Goal: Task Accomplishment & Management: Manage account settings

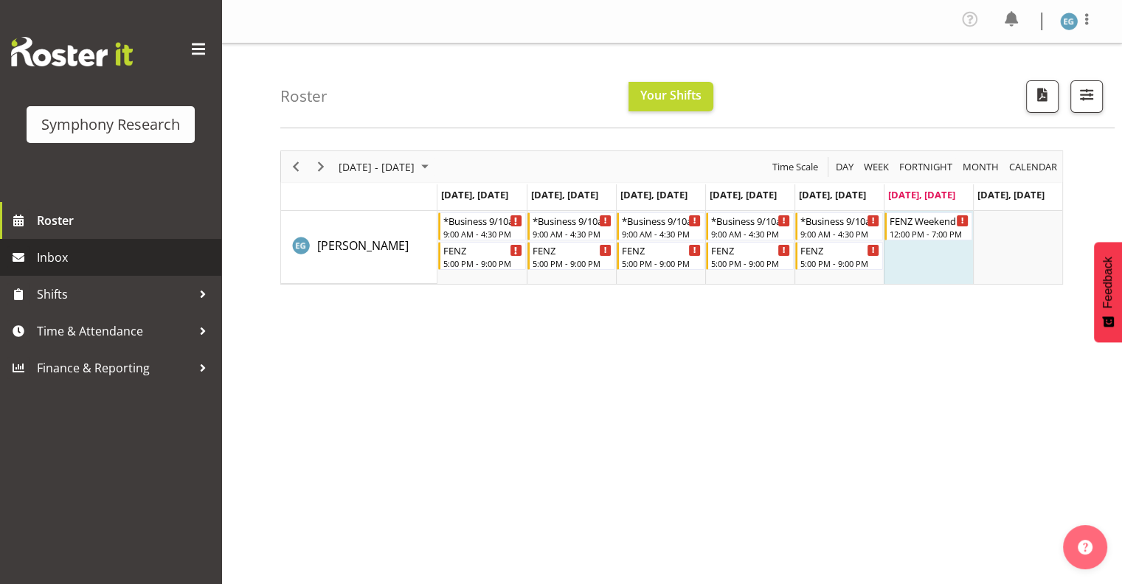
click at [48, 256] on span "Inbox" at bounding box center [125, 257] width 177 height 22
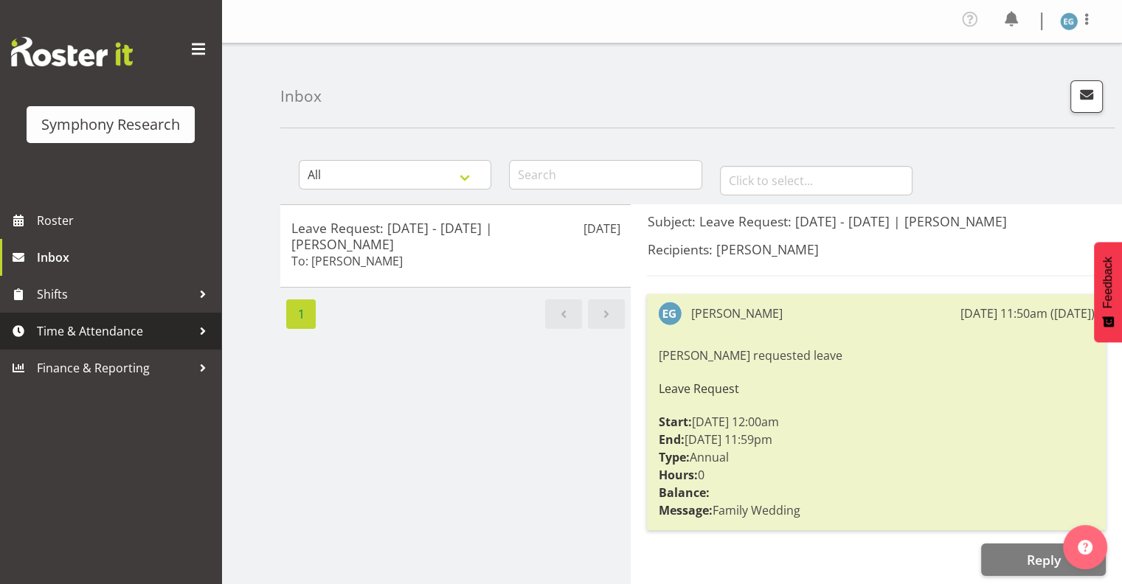
click at [94, 327] on span "Time & Attendance" at bounding box center [114, 331] width 155 height 22
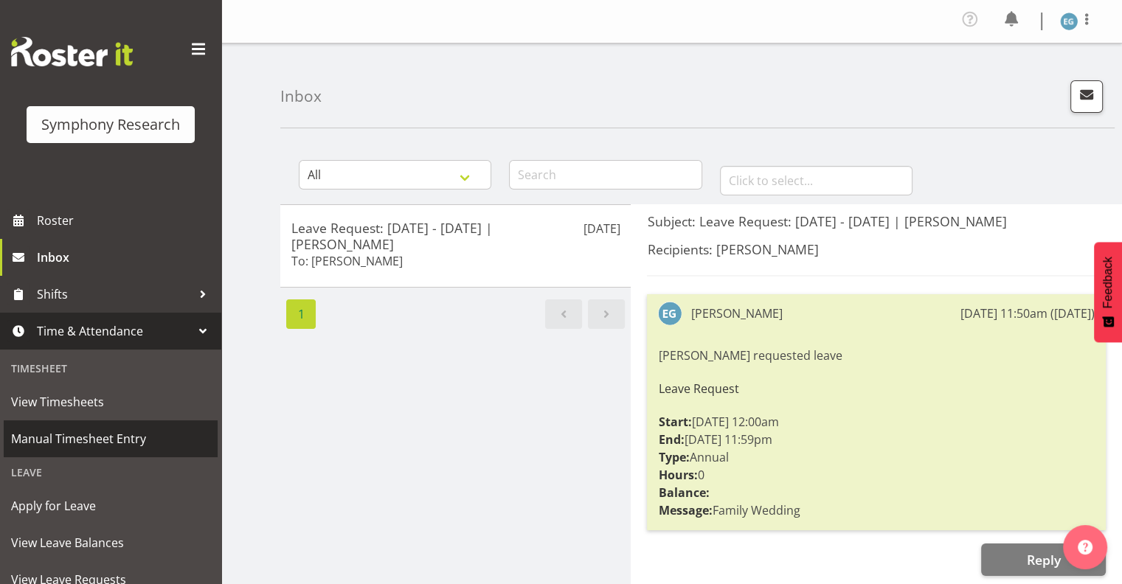
click at [100, 436] on span "Manual Timesheet Entry" at bounding box center [110, 439] width 199 height 22
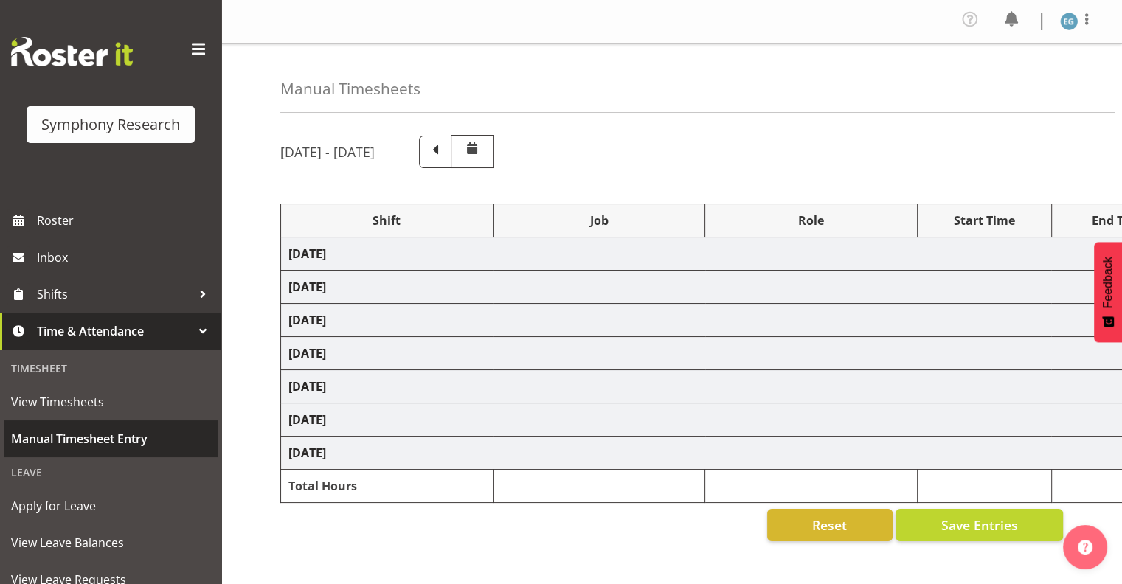
select select "26078"
select select "10549"
select select "26078"
select select "10549"
select select "48116"
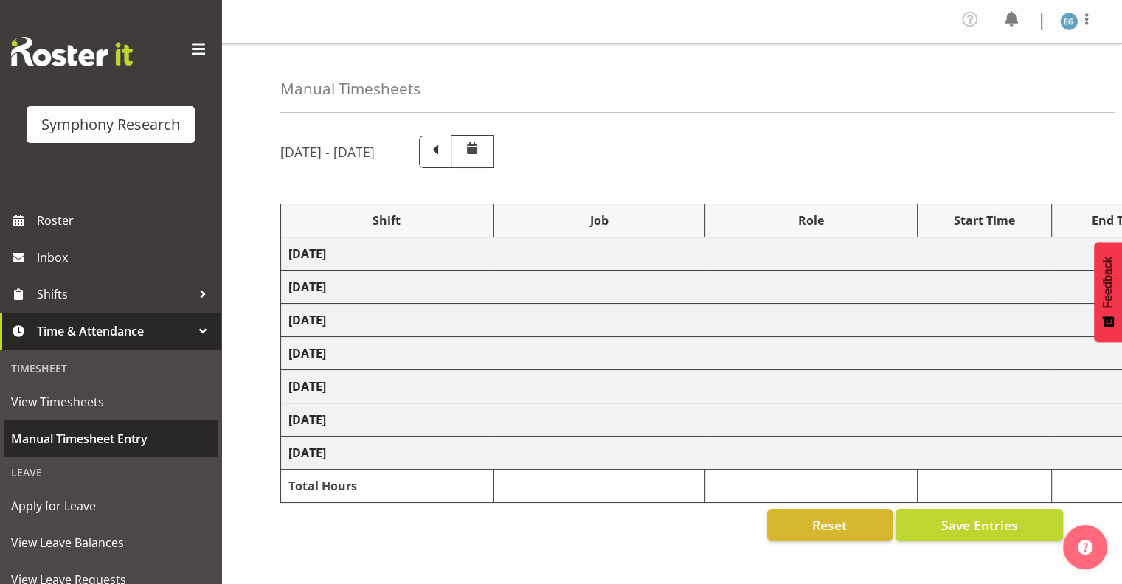
select select "9636"
select select "26078"
select select "9636"
select select "26078"
select select "10549"
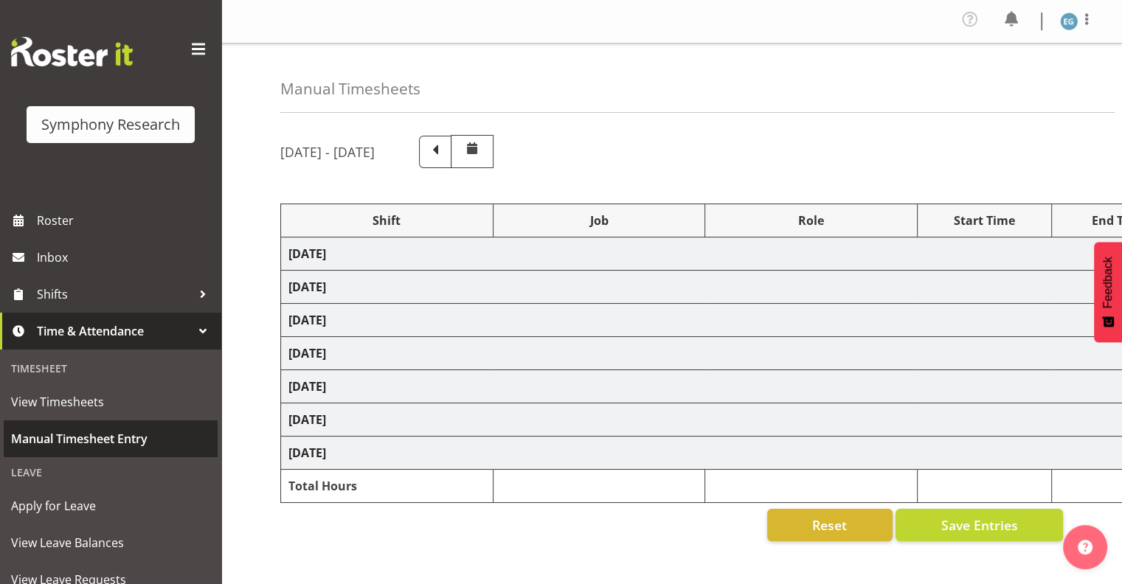
select select "26078"
select select "10549"
select select "26078"
select select "9636"
select select "26078"
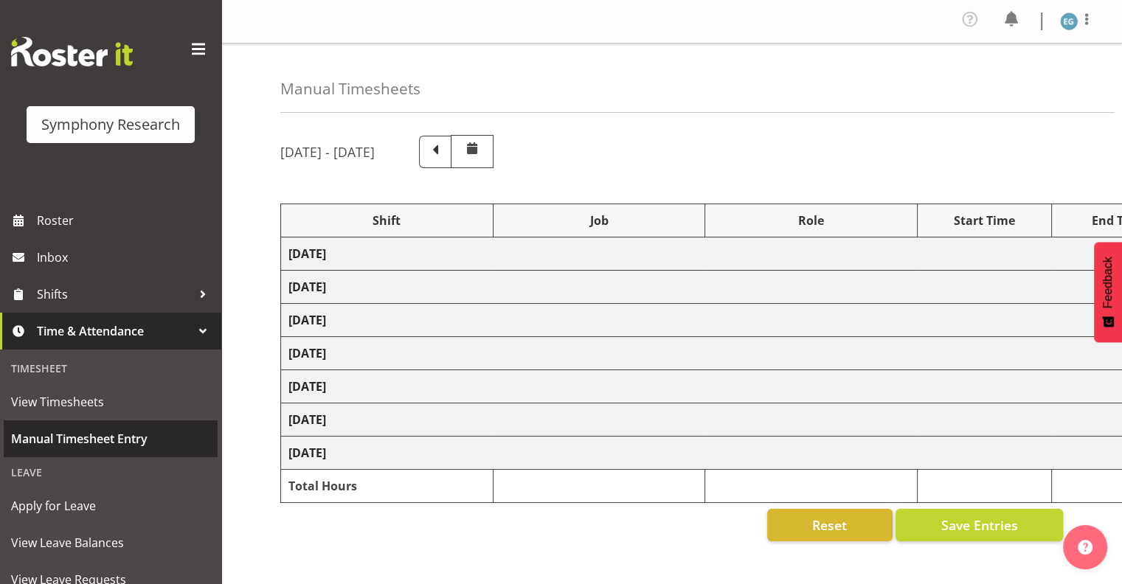
select select "10549"
select select "48116"
select select "9636"
select select "26078"
select select "10549"
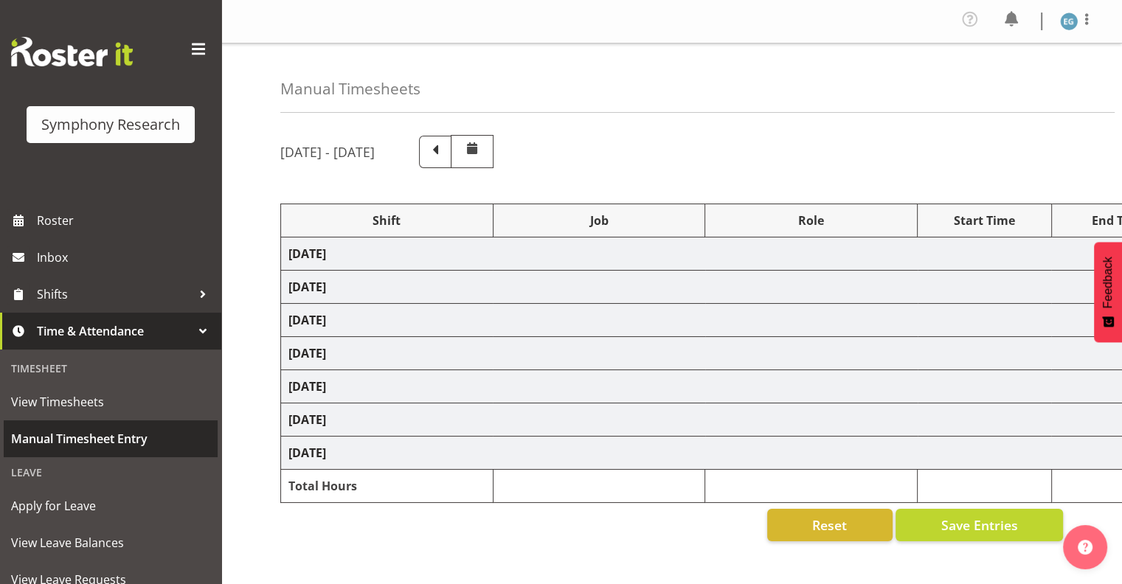
select select "26078"
select select "10549"
select select "48116"
select select "9636"
select select "26078"
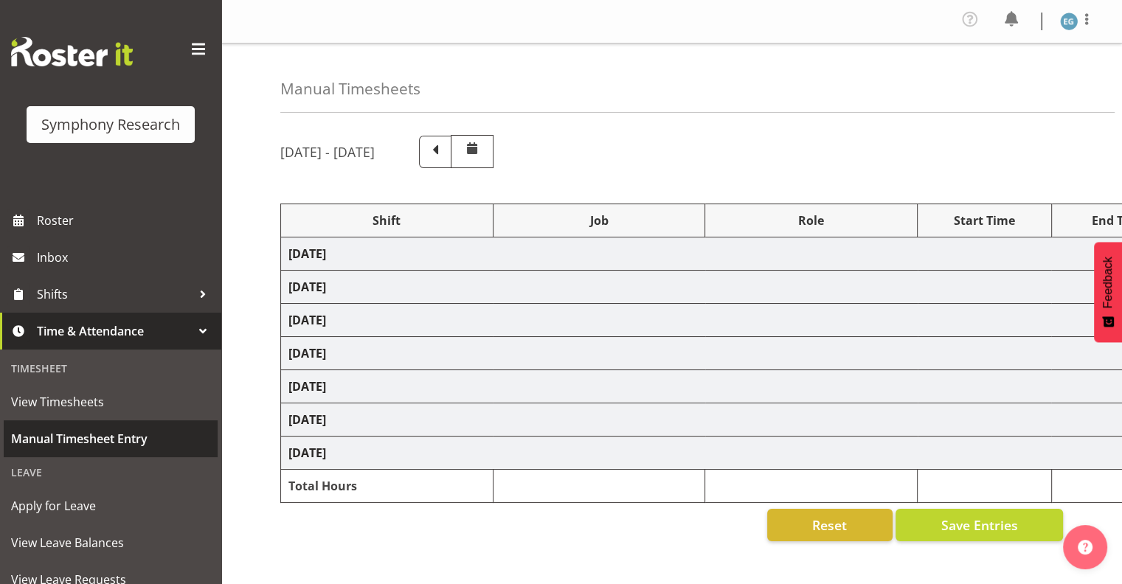
select select "10549"
select select "26078"
select select "10576"
select select "297"
select select "26078"
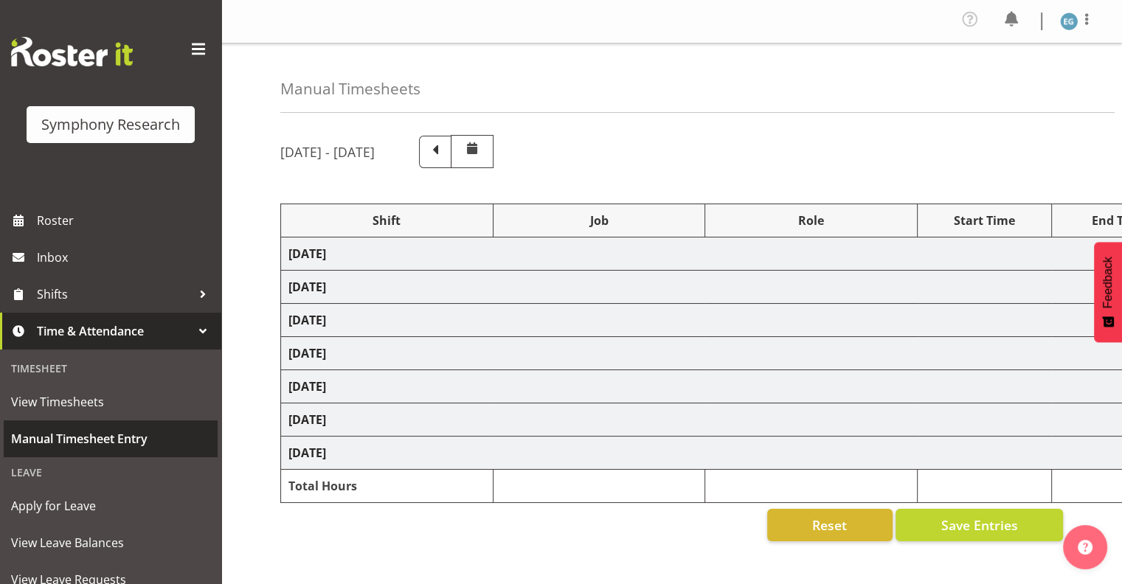
select select "10549"
select select "26078"
select select "10549"
select select "48116"
select select "9636"
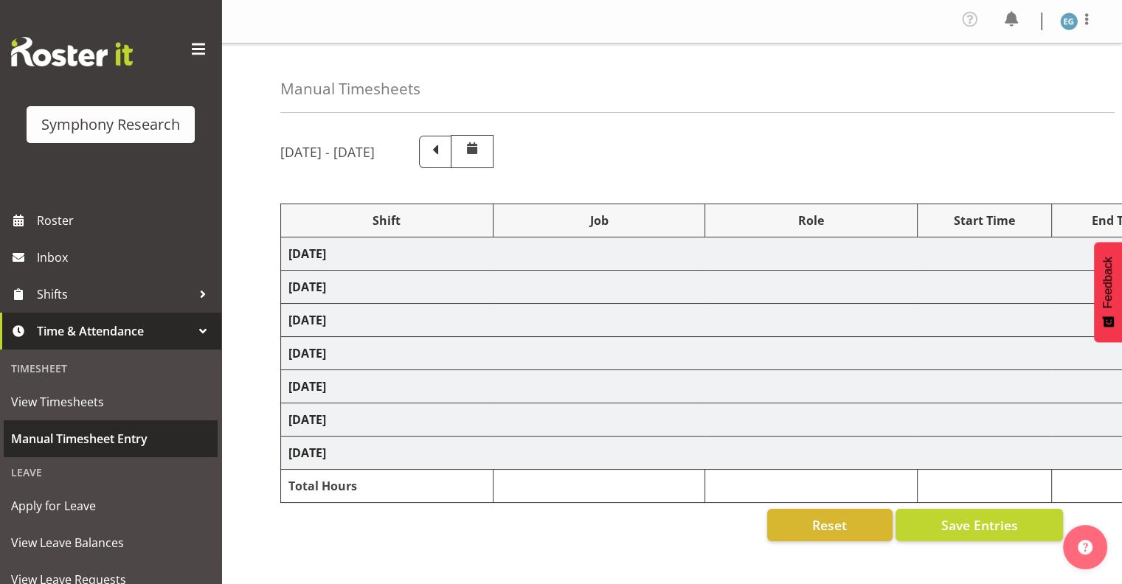
select select "26078"
select select "10576"
select select "26078"
select select "10549"
select select "26078"
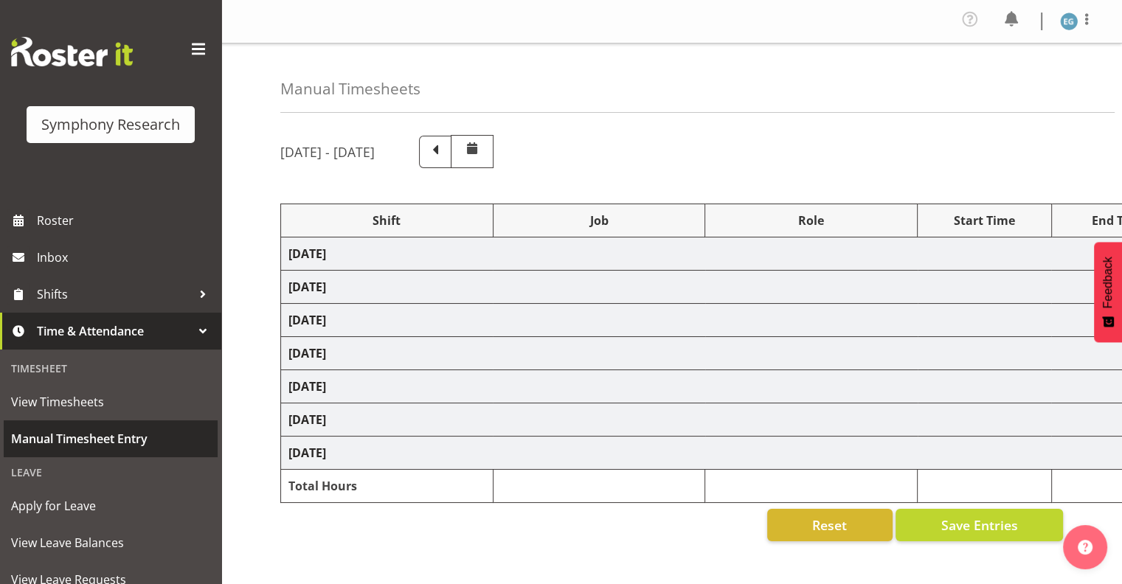
select select "10549"
select select "48116"
select select "9636"
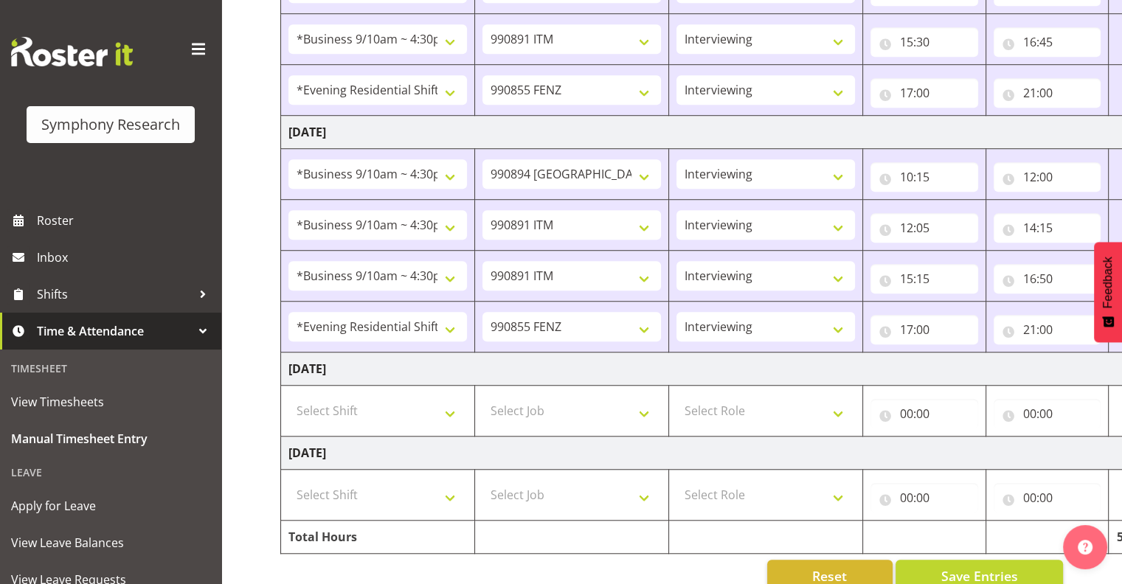
scroll to position [1144, 0]
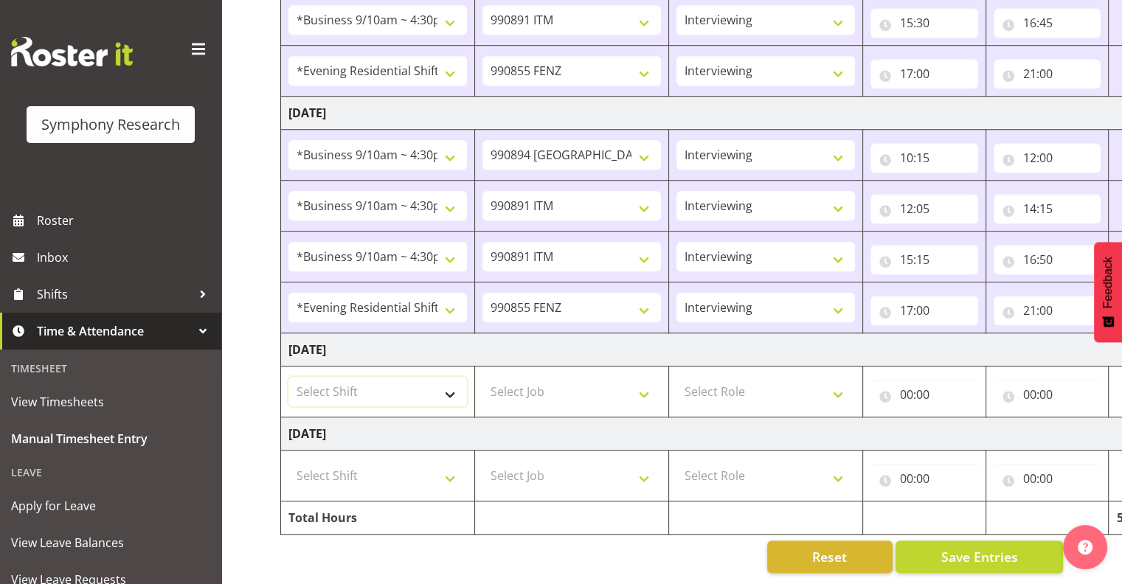
click at [448, 380] on select "Select Shift !!Weekend Residential (Roster IT Shift Label) *Business 9/10am ~ 4…" at bounding box center [377, 391] width 178 height 29
select select "39587"
click at [288, 377] on select "Select Shift !!Weekend Residential (Roster IT Shift Label) *Business 9/10am ~ 4…" at bounding box center [377, 391] width 178 height 29
click at [643, 380] on select "Select Job 550060 IF Admin 553492 World Poll Aus Wave 2 Main 2025 553493 World …" at bounding box center [571, 391] width 178 height 29
select select "9636"
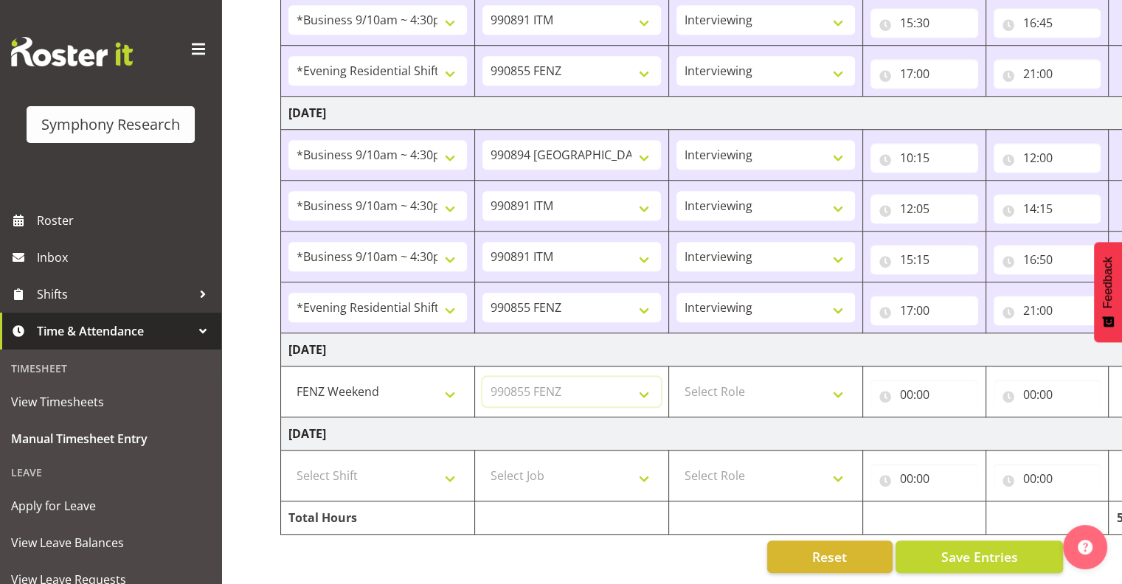
click at [482, 377] on select "Select Job 550060 IF Admin 553492 World Poll Aus Wave 2 Main 2025 553493 World …" at bounding box center [571, 391] width 178 height 29
click at [835, 381] on select "Select Role Interviewing Briefing" at bounding box center [765, 391] width 178 height 29
select select "47"
click at [676, 377] on select "Select Role Interviewing Briefing" at bounding box center [765, 391] width 178 height 29
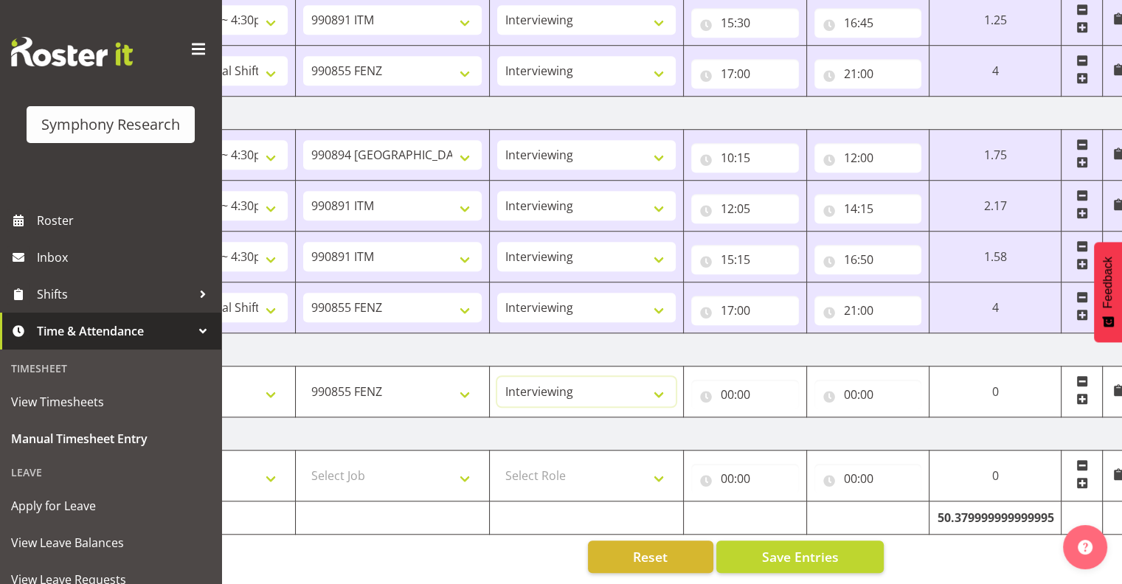
scroll to position [0, 191]
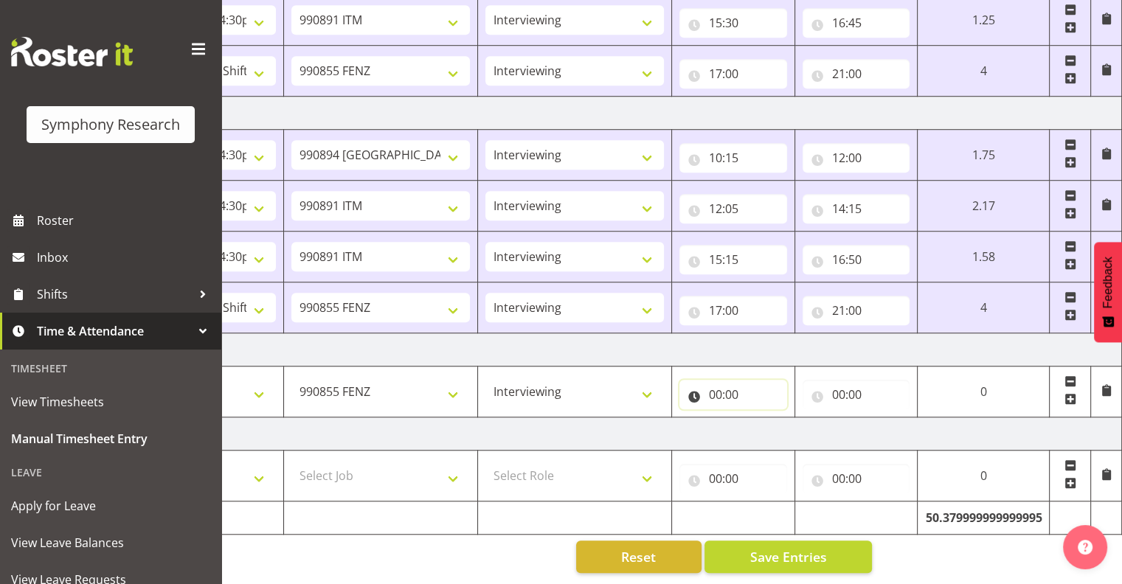
click at [730, 380] on input "00:00" at bounding box center [733, 394] width 108 height 29
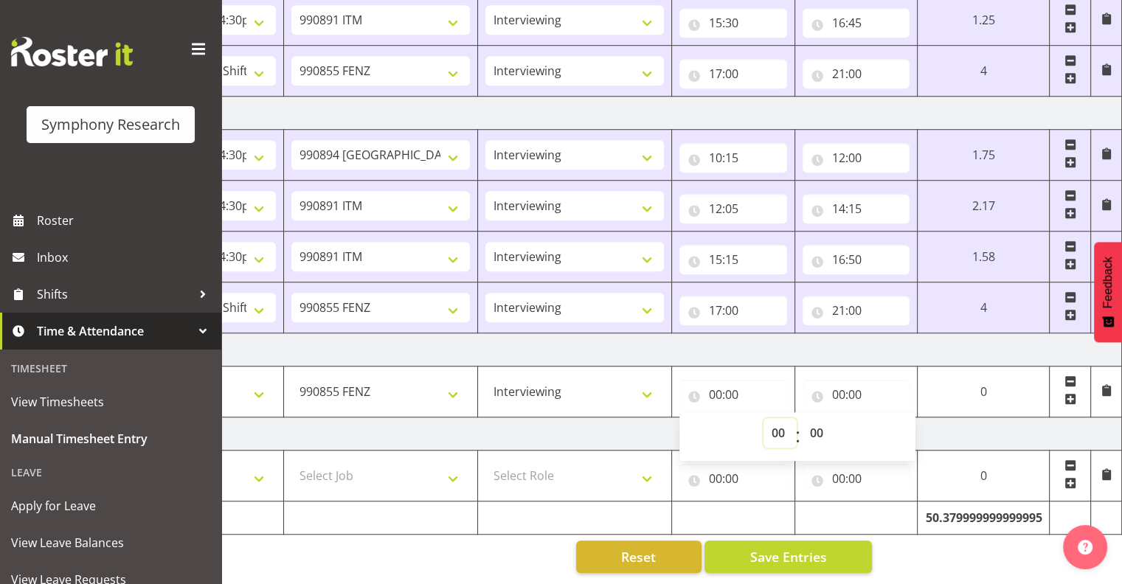
click at [775, 418] on select "00 01 02 03 04 05 06 07 08 09 10 11 12 13 14 15 16 17 18 19 20 21 22 23" at bounding box center [779, 432] width 33 height 29
select select "12"
click at [763, 418] on select "00 01 02 03 04 05 06 07 08 09 10 11 12 13 14 15 16 17 18 19 20 21 22 23" at bounding box center [779, 432] width 33 height 29
type input "12:00"
click at [850, 381] on input "00:00" at bounding box center [856, 394] width 108 height 29
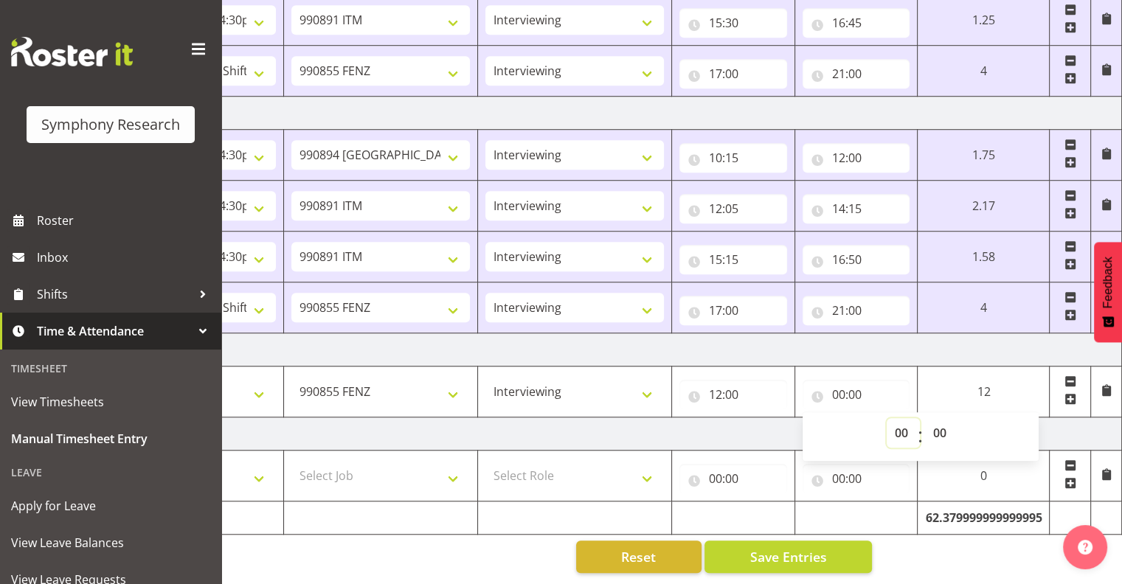
click at [897, 418] on select "00 01 02 03 04 05 06 07 08 09 10 11 12 13 14 15 16 17 18 19 20 21 22 23" at bounding box center [902, 432] width 33 height 29
select select "16"
click at [886, 418] on select "00 01 02 03 04 05 06 07 08 09 10 11 12 13 14 15 16 17 18 19 20 21 22 23" at bounding box center [902, 432] width 33 height 29
type input "16:00"
click at [794, 547] on span "Save Entries" at bounding box center [787, 556] width 77 height 19
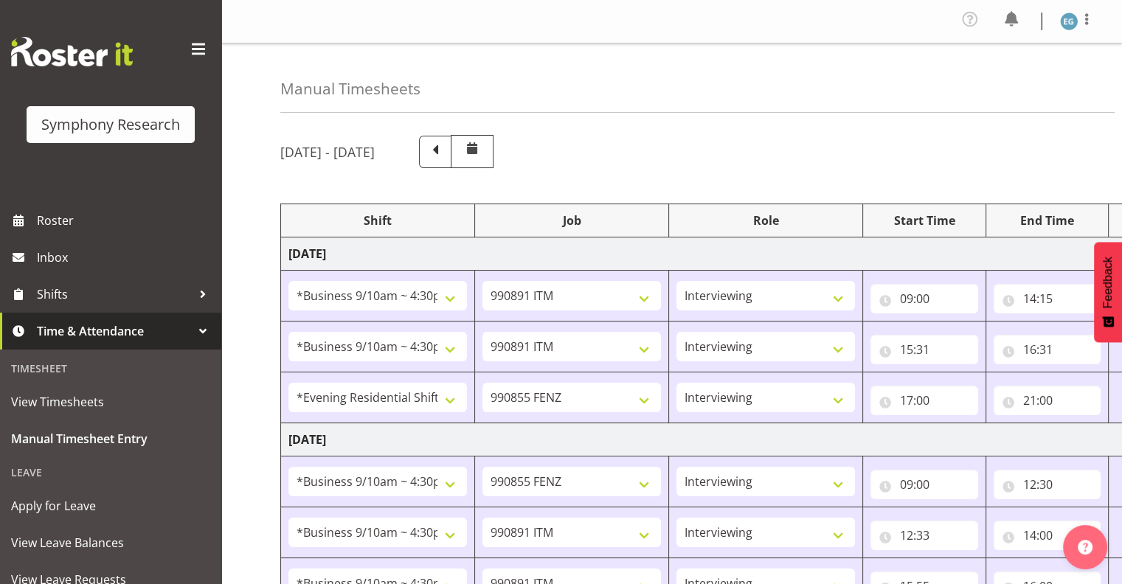
scroll to position [1144, 0]
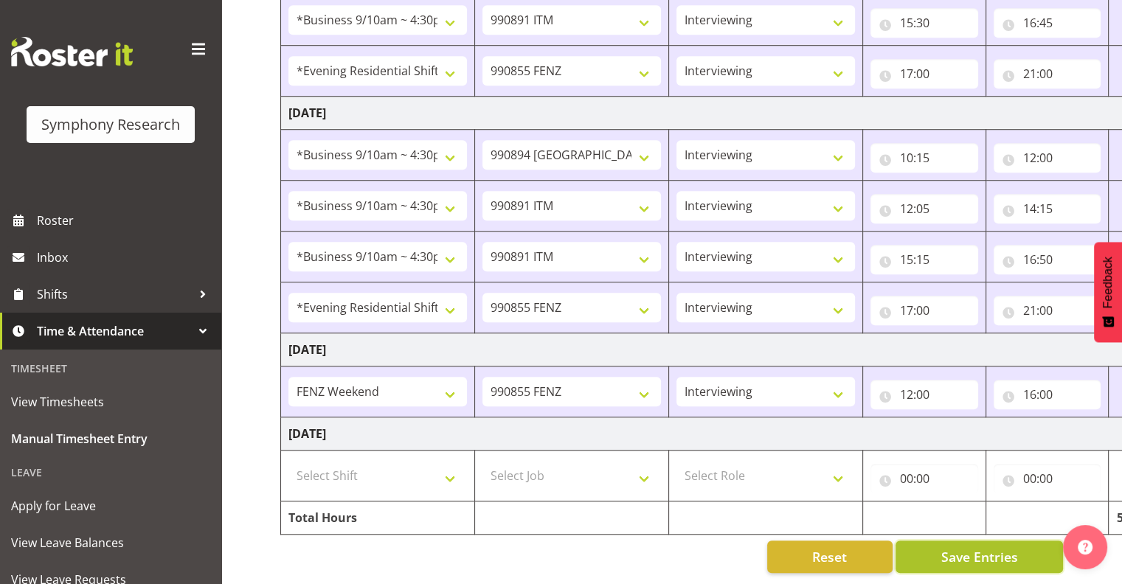
click at [951, 547] on span "Save Entries" at bounding box center [978, 556] width 77 height 19
click at [975, 547] on span "Save Entries" at bounding box center [978, 556] width 77 height 19
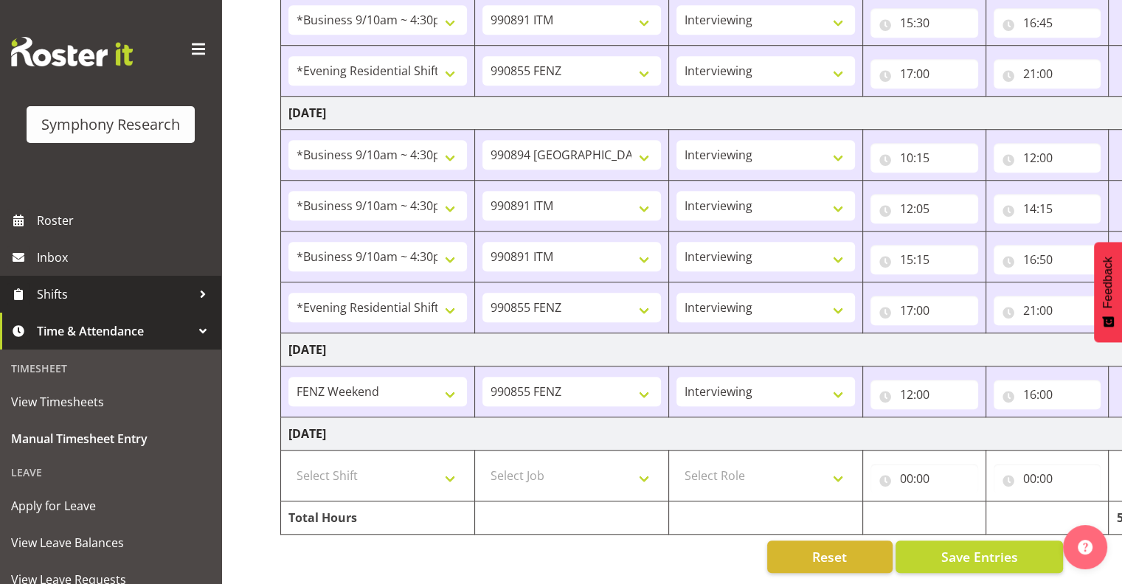
click at [88, 291] on span "Shifts" at bounding box center [114, 294] width 155 height 22
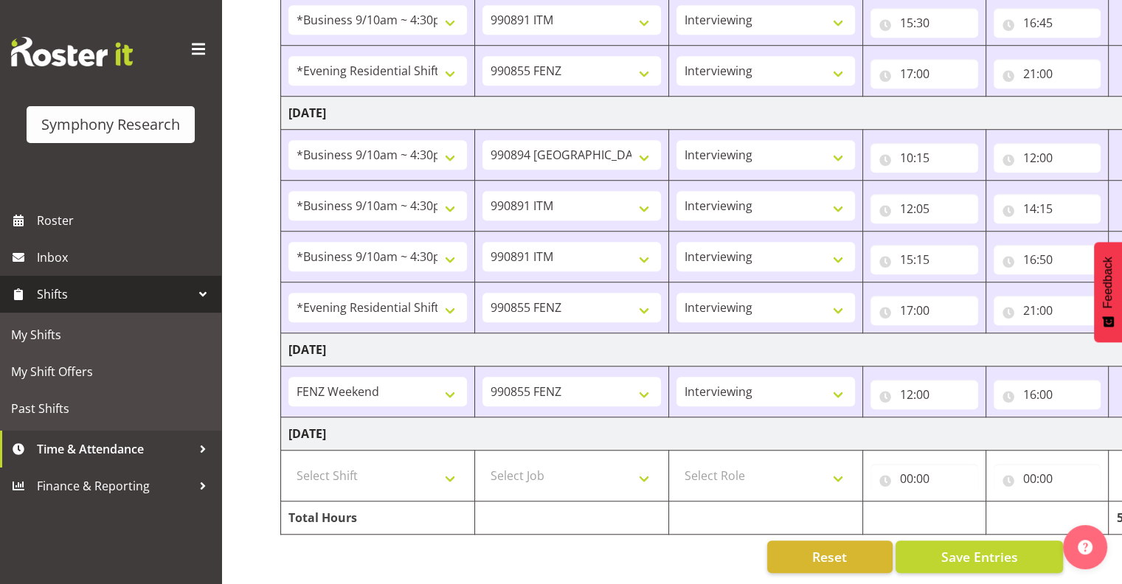
click at [59, 292] on span "Shifts" at bounding box center [114, 294] width 155 height 22
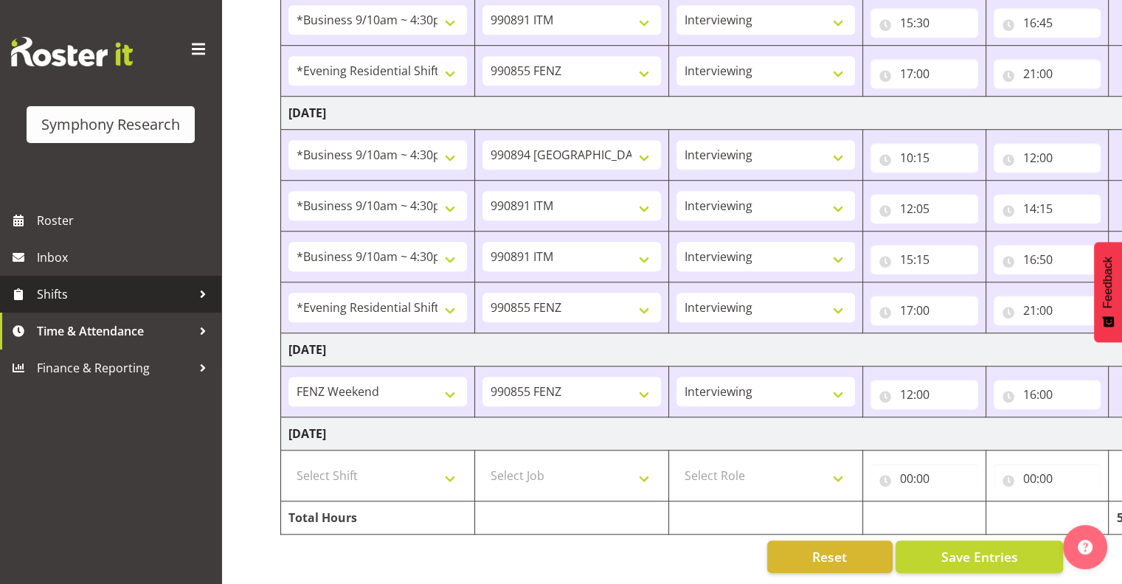
click at [59, 292] on span "Shifts" at bounding box center [114, 294] width 155 height 22
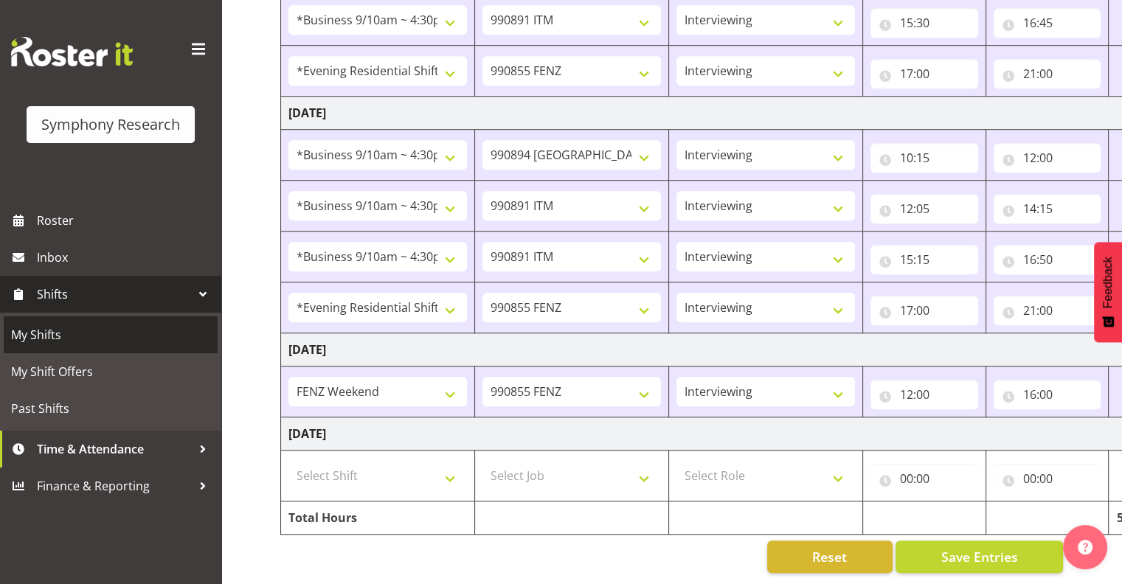
click at [60, 336] on span "My Shifts" at bounding box center [110, 335] width 199 height 22
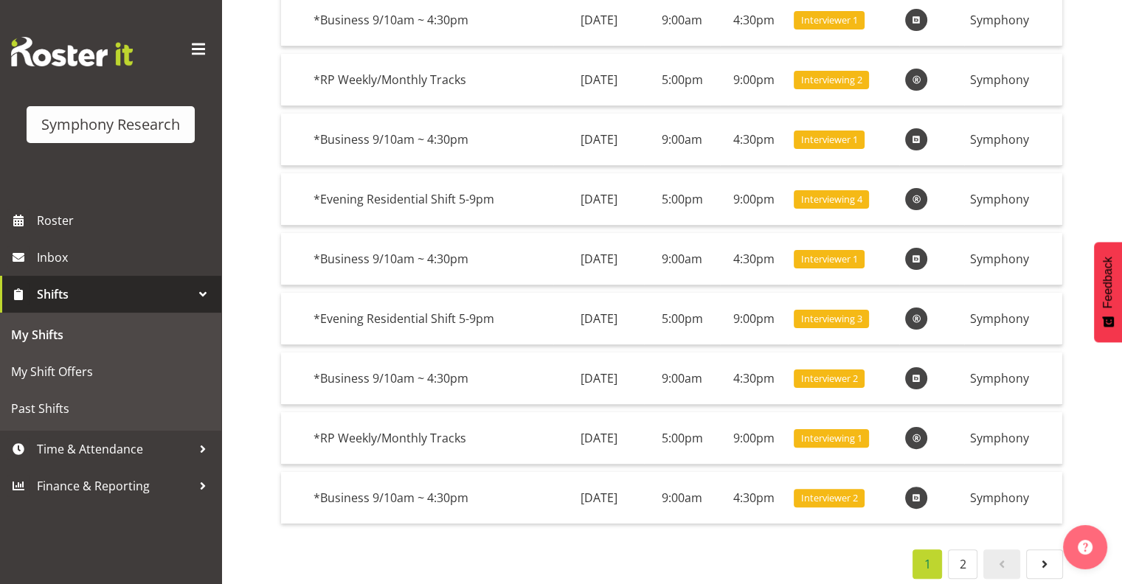
scroll to position [292, 0]
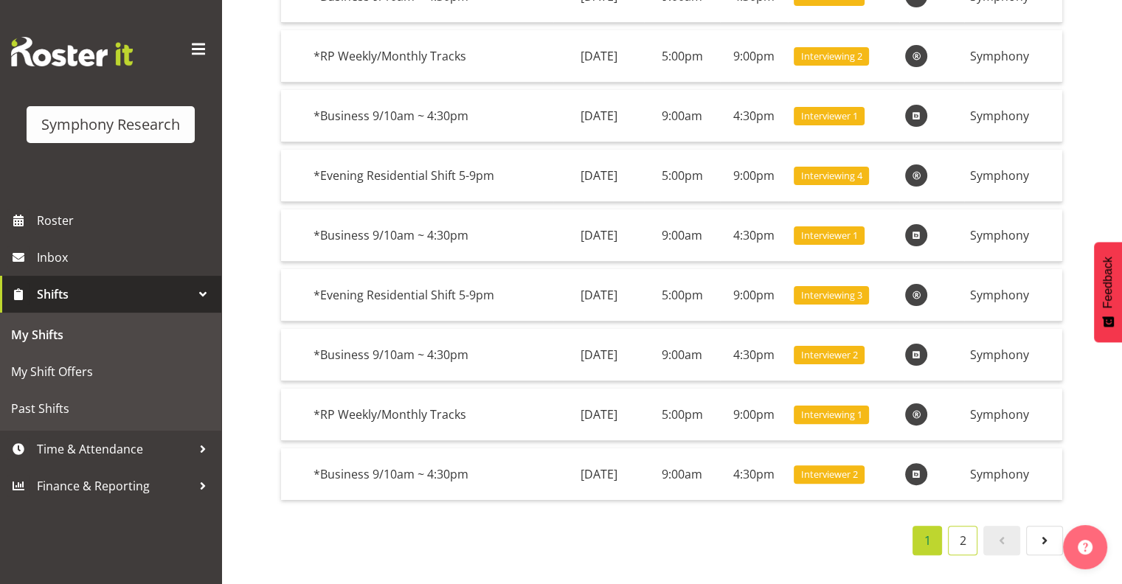
click at [963, 526] on link "2" at bounding box center [962, 540] width 29 height 29
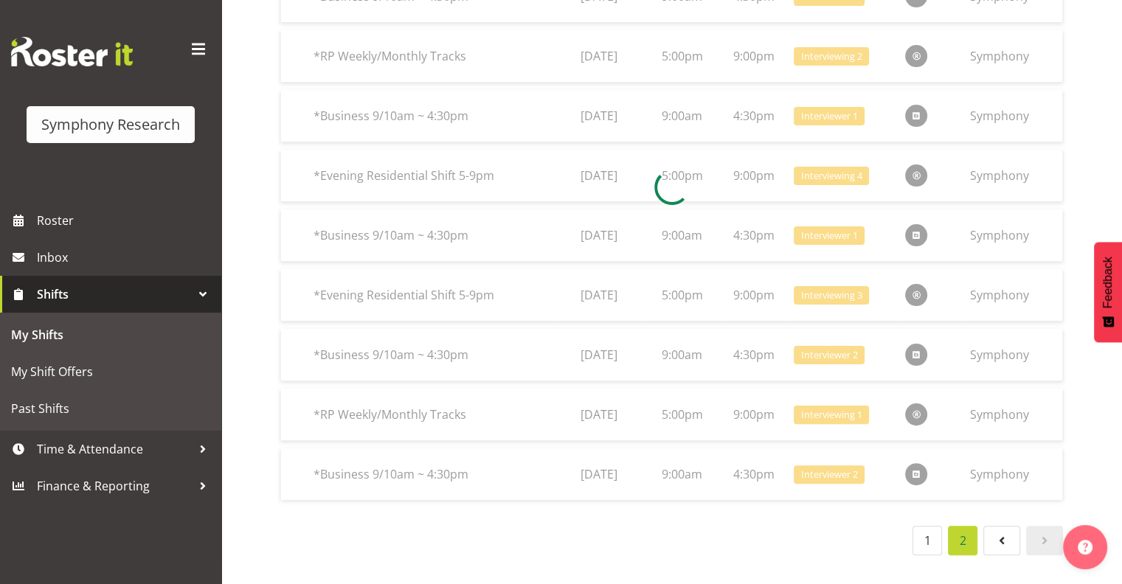
scroll to position [156, 0]
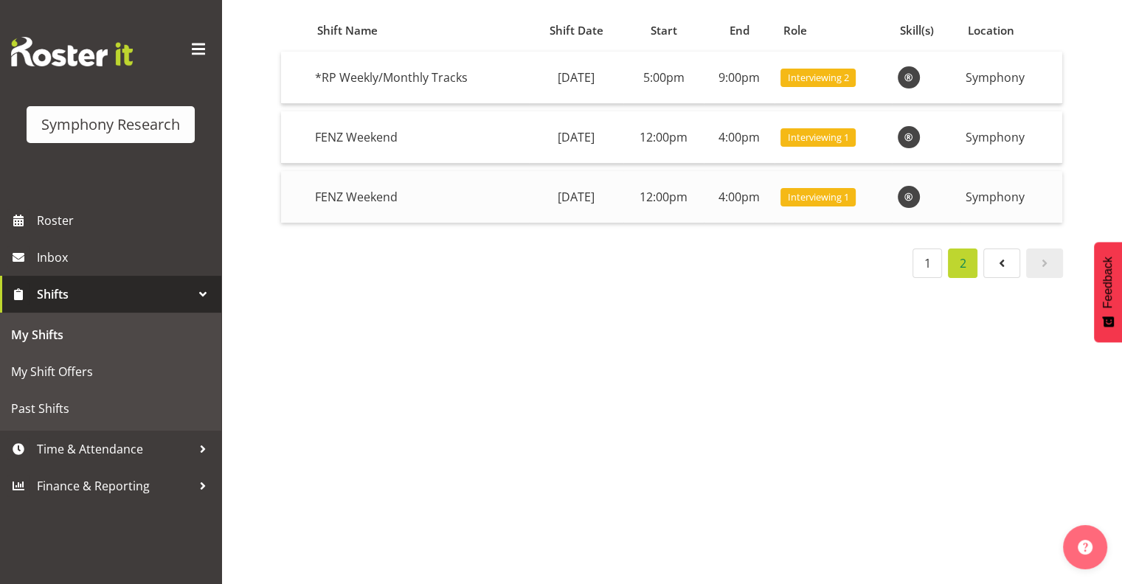
drag, startPoint x: 1031, startPoint y: 181, endPoint x: 307, endPoint y: 165, distance: 724.3
click at [307, 171] on tr "FENZ Weekend [DATE] 12:00pm 4:00pm Interviewing 1 Symphony" at bounding box center [671, 197] width 781 height 52
copy tr "FENZ Weekend [DATE] 12:00pm 4:00pm Interviewing 1 Symphony"
